Goal: Task Accomplishment & Management: Manage account settings

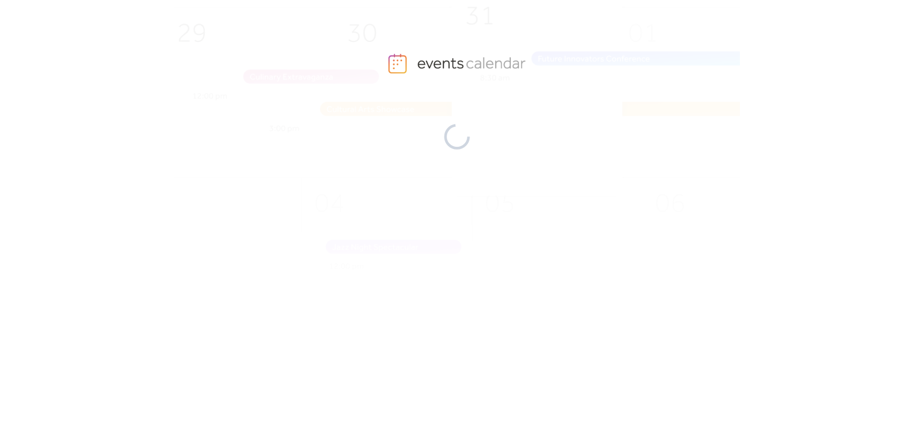
drag, startPoint x: 334, startPoint y: 85, endPoint x: 218, endPoint y: 114, distance: 119.6
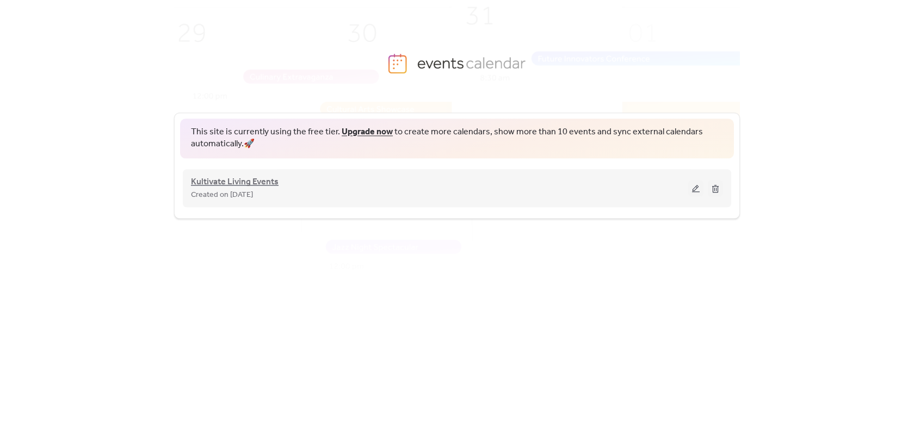
click at [223, 183] on span "Kultivate Living Events" at bounding box center [235, 182] width 88 height 13
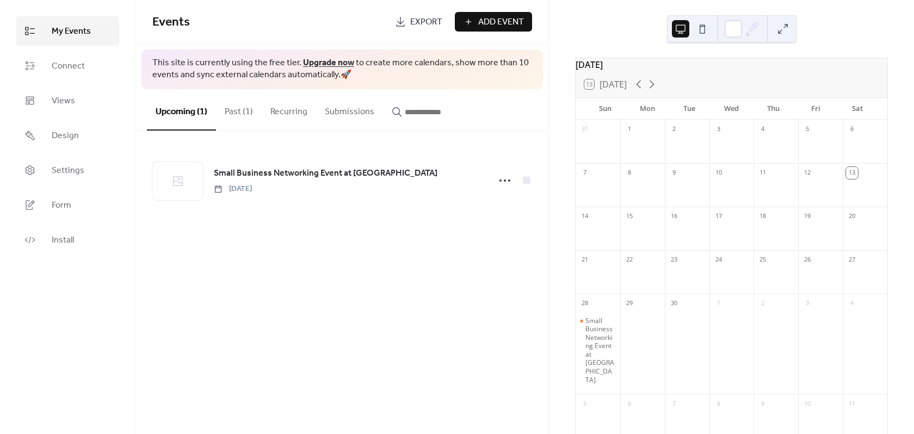
scroll to position [19, 0]
click at [239, 112] on button "Past (1)" at bounding box center [239, 109] width 46 height 40
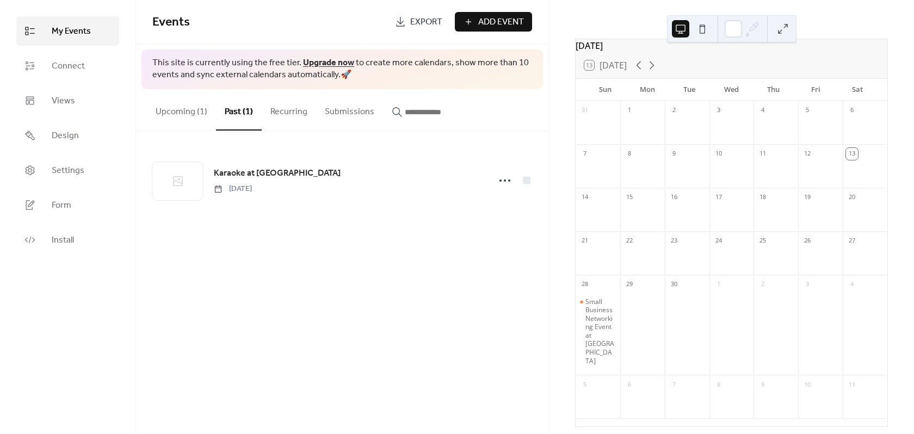
click at [175, 114] on button "Upcoming (1)" at bounding box center [181, 109] width 69 height 40
click at [606, 319] on div "Small Business Networking Event at [GEOGRAPHIC_DATA]" at bounding box center [601, 332] width 30 height 68
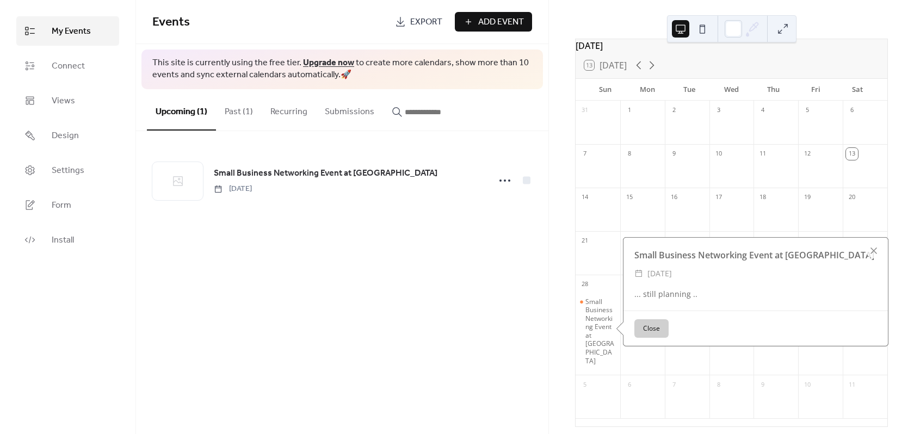
click at [704, 30] on button at bounding box center [702, 28] width 17 height 17
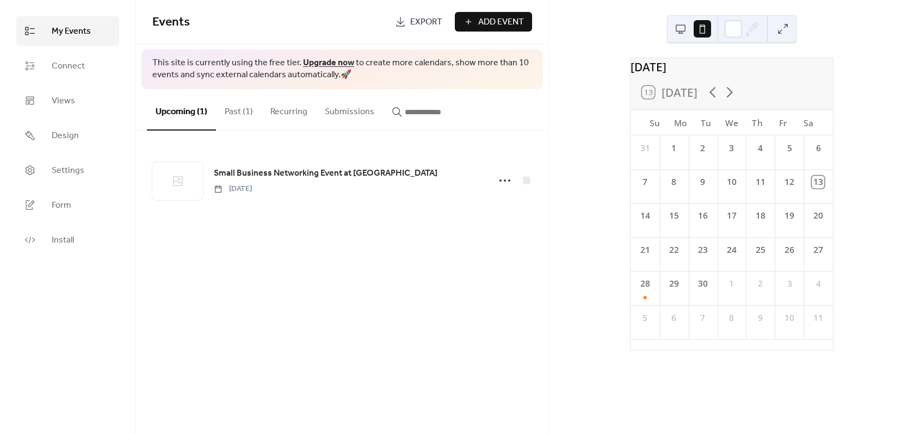
click at [680, 30] on button at bounding box center [680, 28] width 17 height 17
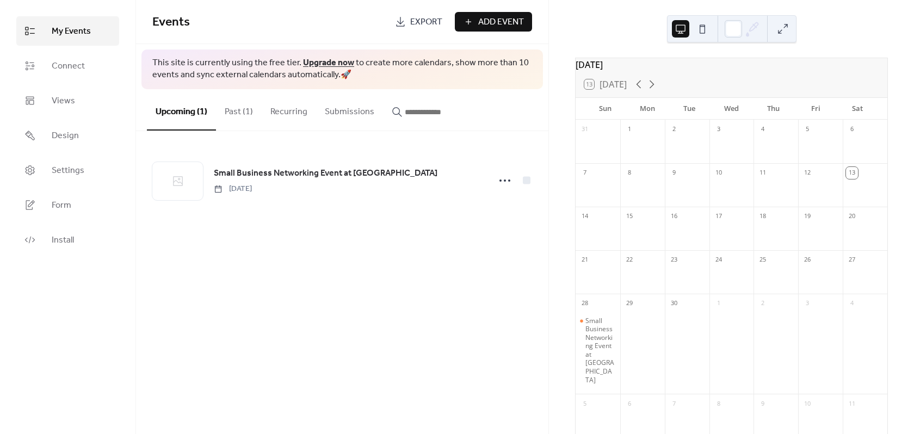
click at [340, 111] on button "Submissions" at bounding box center [349, 109] width 67 height 40
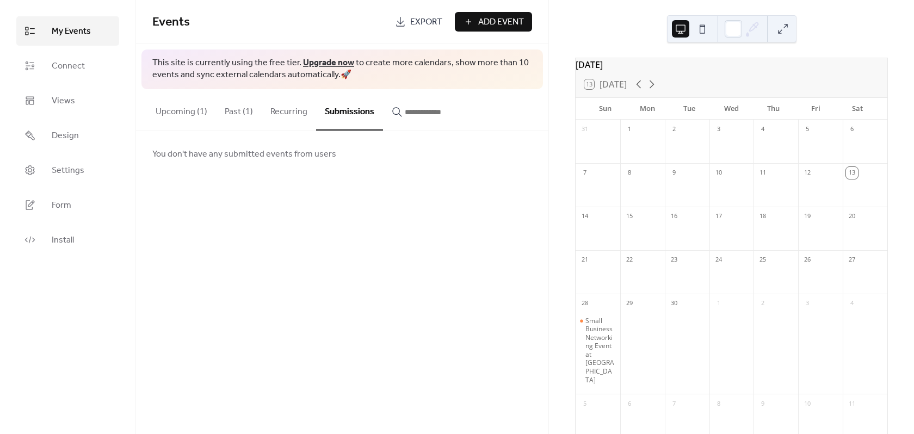
click at [285, 108] on button "Recurring" at bounding box center [289, 109] width 54 height 40
click at [186, 113] on button "Upcoming (1)" at bounding box center [181, 109] width 69 height 40
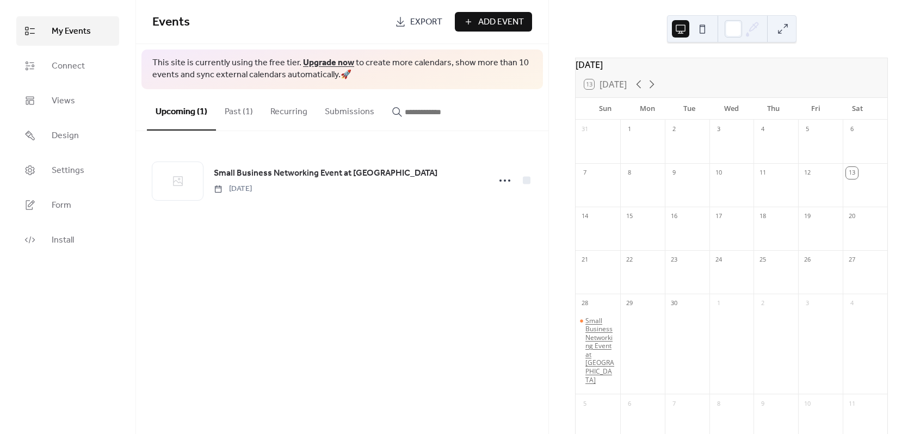
click at [611, 342] on div "Small Business Networking Event at [GEOGRAPHIC_DATA]" at bounding box center [601, 351] width 30 height 68
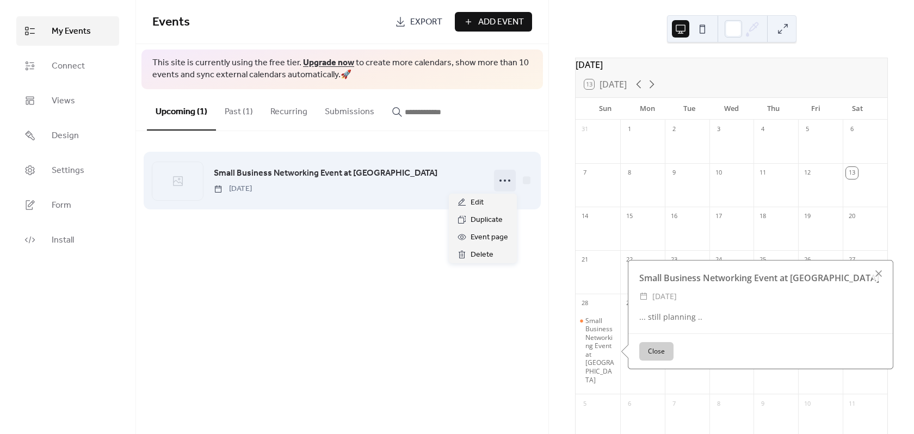
click at [503, 178] on icon at bounding box center [504, 180] width 17 height 17
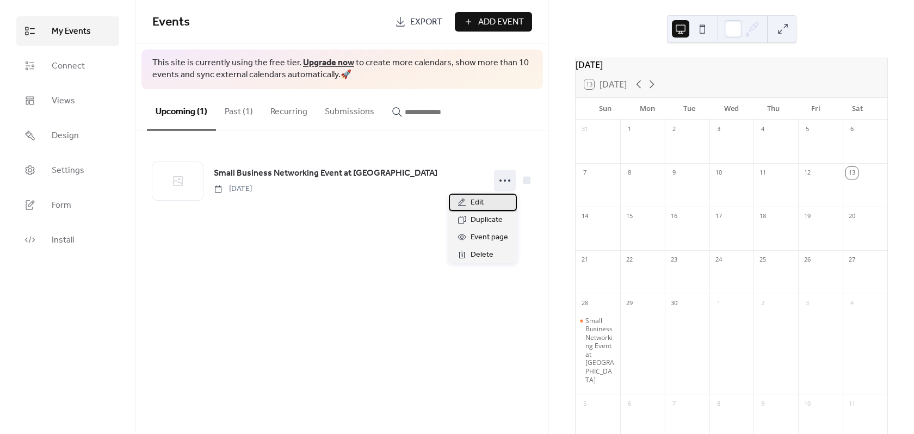
click at [478, 202] on span "Edit" at bounding box center [477, 202] width 13 height 13
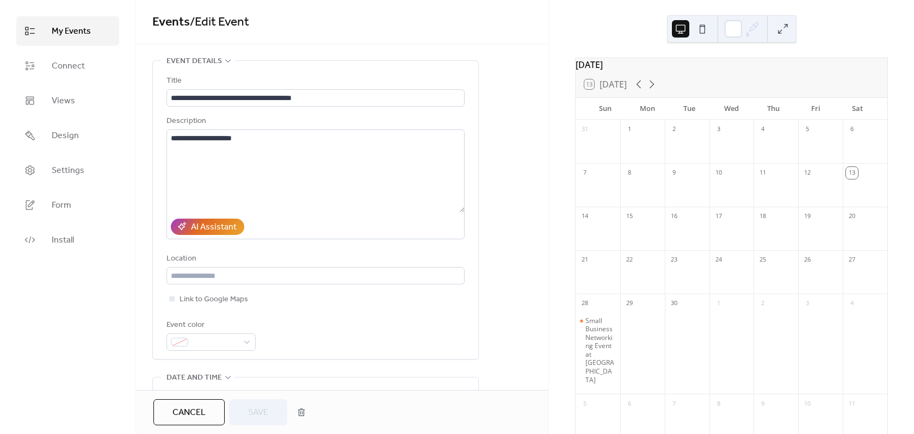
drag, startPoint x: 386, startPoint y: 251, endPoint x: 99, endPoint y: 275, distance: 287.8
click at [99, 275] on div "My Events Connect Views Design Settings Form Install" at bounding box center [68, 217] width 136 height 434
click at [302, 419] on button "button" at bounding box center [302, 413] width 20 height 22
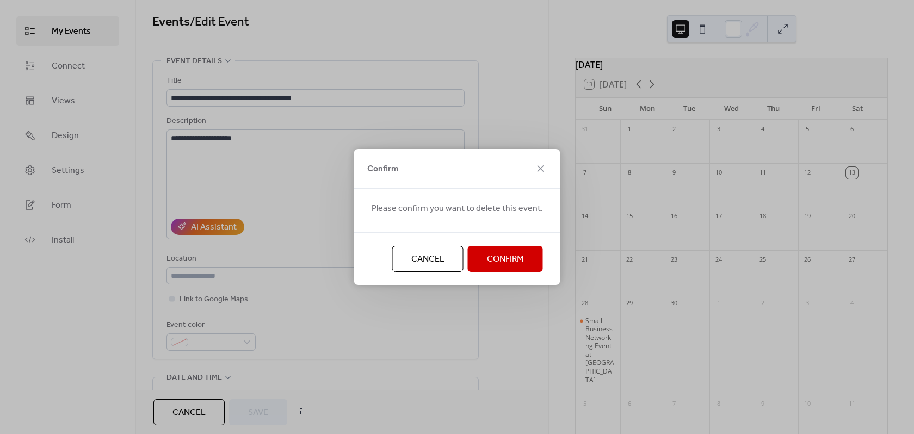
click at [502, 253] on span "Confirm" at bounding box center [505, 259] width 37 height 13
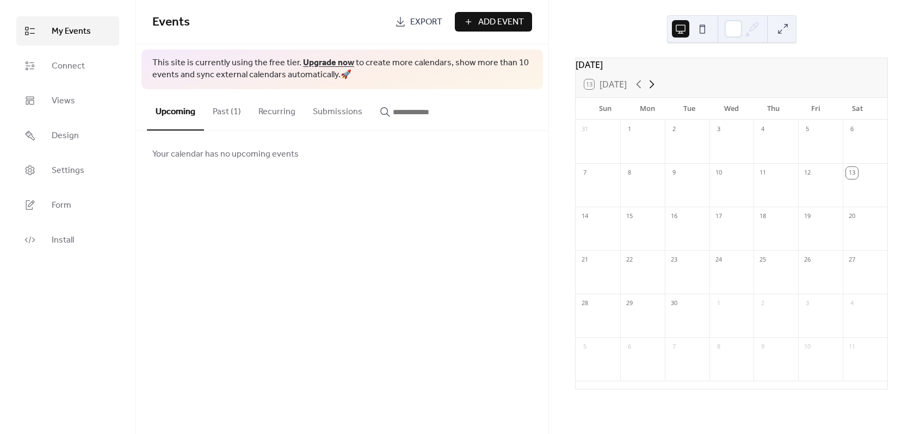
click at [649, 91] on icon at bounding box center [652, 84] width 13 height 13
click at [636, 89] on icon at bounding box center [638, 84] width 13 height 13
click at [603, 274] on div at bounding box center [598, 279] width 45 height 22
click at [590, 262] on div "21" at bounding box center [585, 260] width 12 height 12
click at [591, 265] on div "21" at bounding box center [585, 260] width 12 height 12
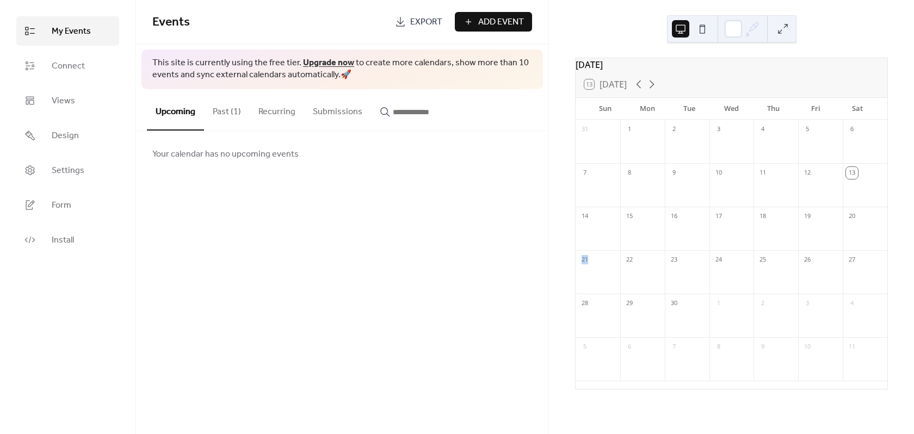
click at [591, 265] on div "21" at bounding box center [585, 260] width 12 height 12
click at [778, 23] on button at bounding box center [782, 28] width 17 height 17
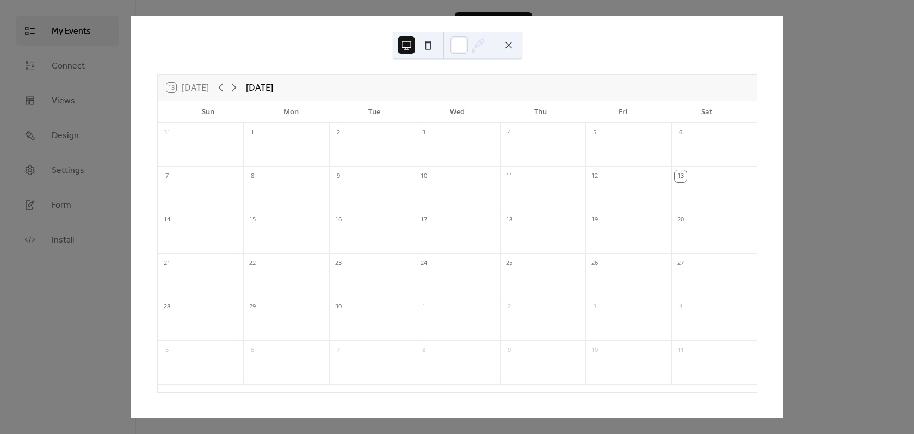
click at [131, 287] on div "13 [DATE] [DATE] Sun Mon Tue Wed Thu Fri Sat 31 1 2 3 4 5 6 7 8 9 10 11 12 13 1…" at bounding box center [457, 217] width 653 height 402
click at [511, 49] on button at bounding box center [508, 44] width 17 height 17
